Goal: Navigation & Orientation: Find specific page/section

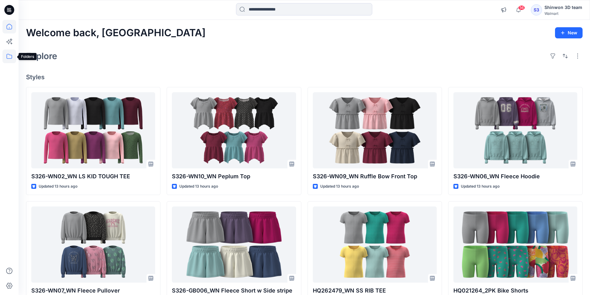
click at [5, 55] on icon at bounding box center [9, 57] width 14 height 14
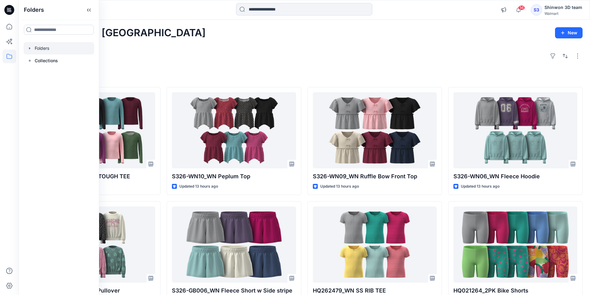
click at [44, 44] on div at bounding box center [59, 48] width 71 height 12
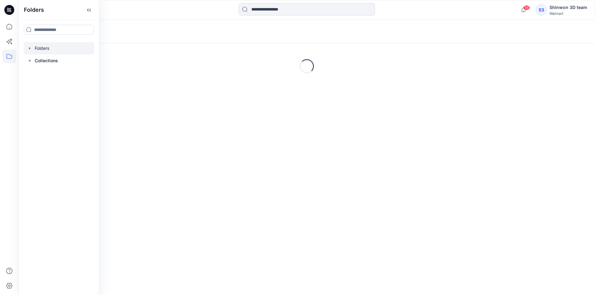
click at [184, 8] on div at bounding box center [307, 10] width 288 height 14
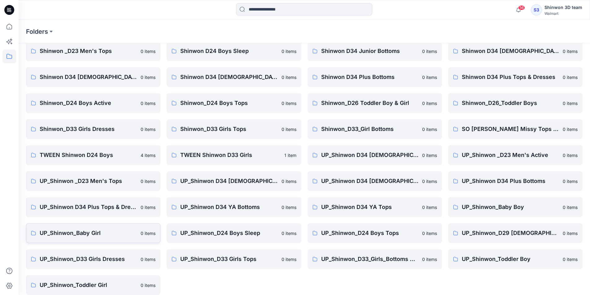
scroll to position [86, 0]
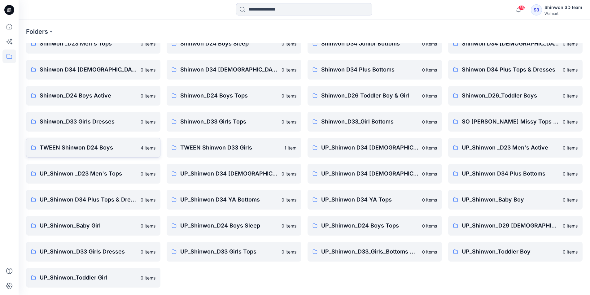
click at [129, 140] on link "TWEEN Shinwon D24 Boys 4 items" at bounding box center [93, 148] width 134 height 20
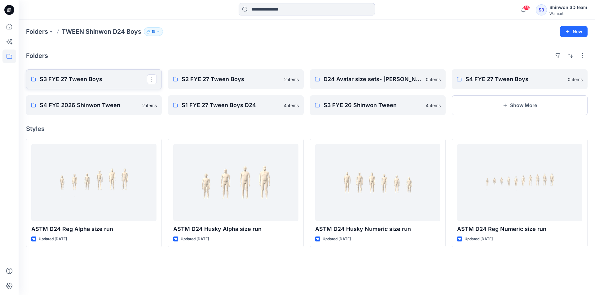
click at [126, 79] on p "S3 FYE 27 Tween Boys" at bounding box center [93, 79] width 107 height 9
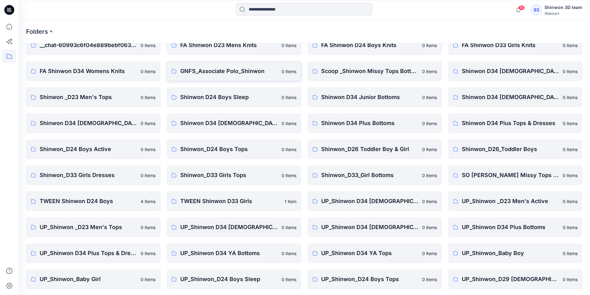
scroll to position [86, 0]
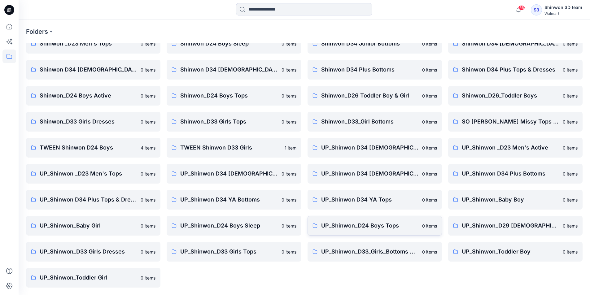
click at [356, 228] on p "UP_Shinwon_D24 Boys Tops" at bounding box center [369, 225] width 97 height 9
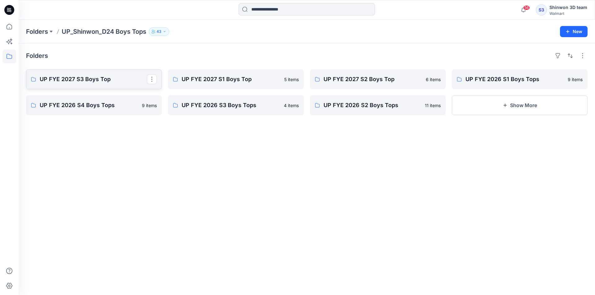
click at [120, 76] on p "UP FYE 2027 S3 Boys Top" at bounding box center [93, 79] width 107 height 9
